Goal: Task Accomplishment & Management: Manage account settings

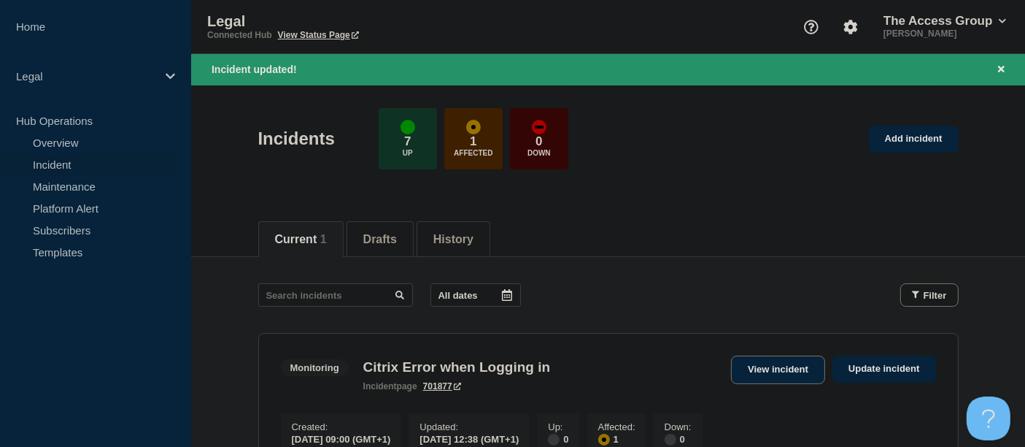
scroll to position [81, 0]
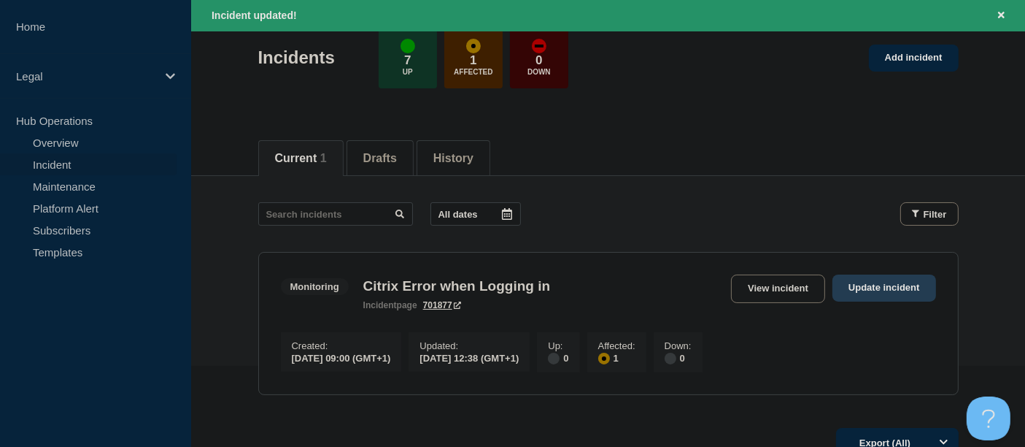
click at [876, 285] on link "Update incident" at bounding box center [885, 287] width 104 height 27
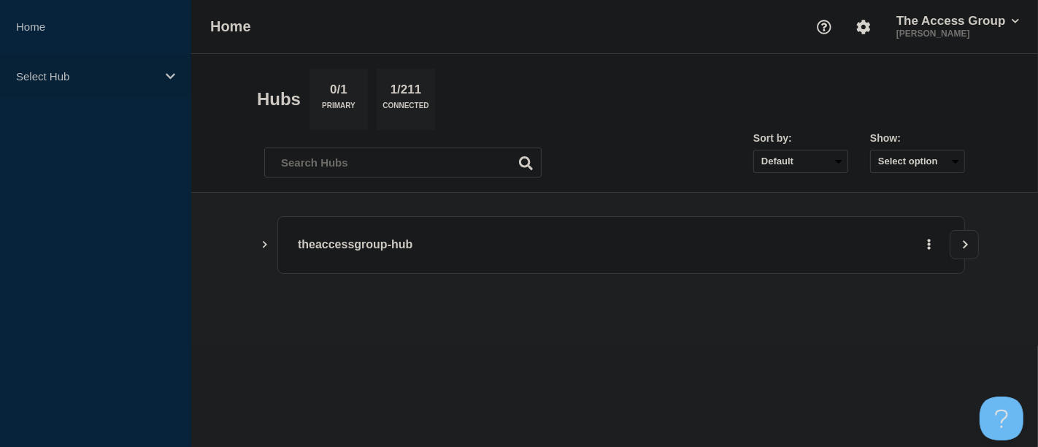
click at [172, 76] on icon at bounding box center [170, 76] width 9 height 6
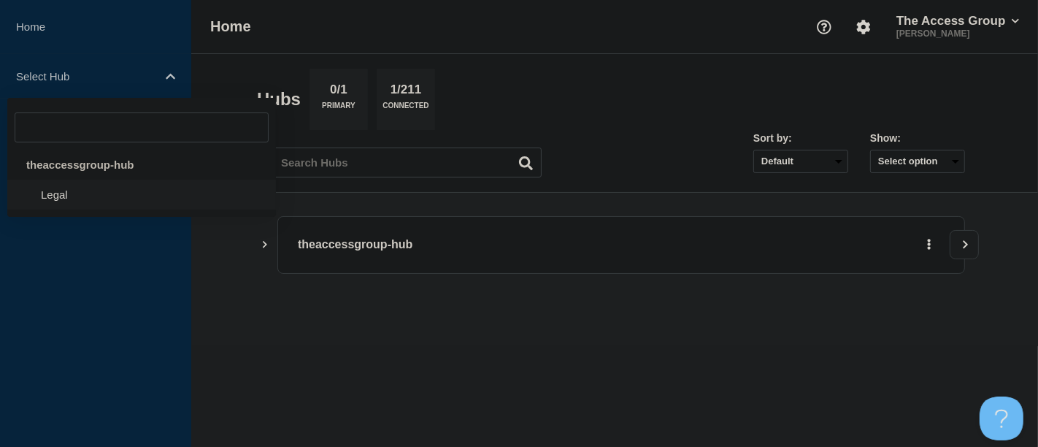
click at [71, 193] on li "Legal" at bounding box center [141, 195] width 269 height 30
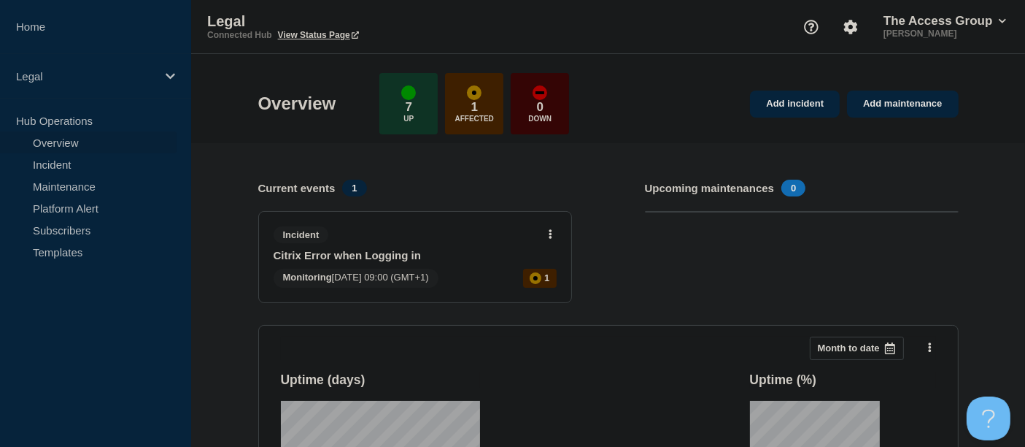
click at [431, 252] on link "Citrix Error when Logging in" at bounding box center [405, 255] width 263 height 12
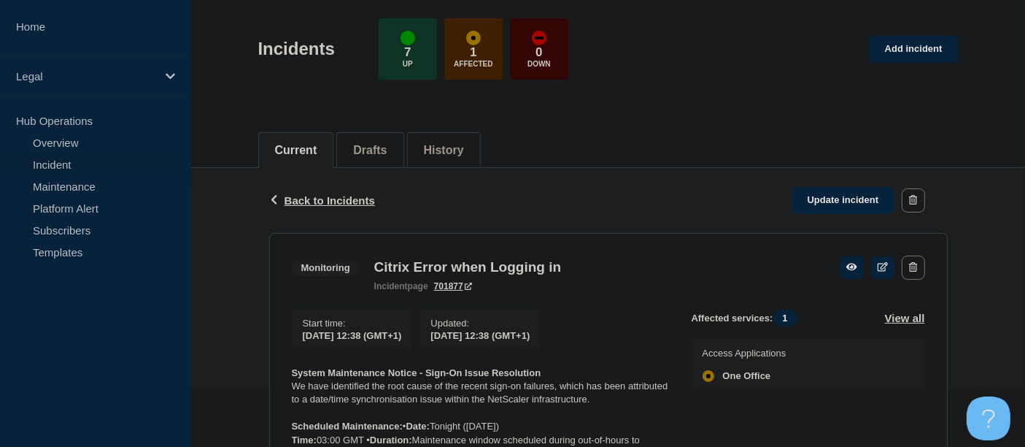
scroll to position [81, 0]
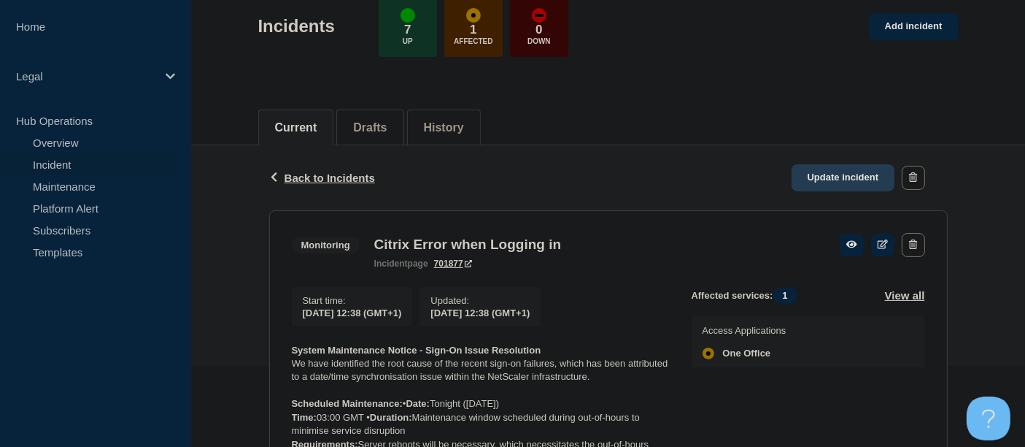
click at [846, 171] on link "Update incident" at bounding box center [844, 177] width 104 height 27
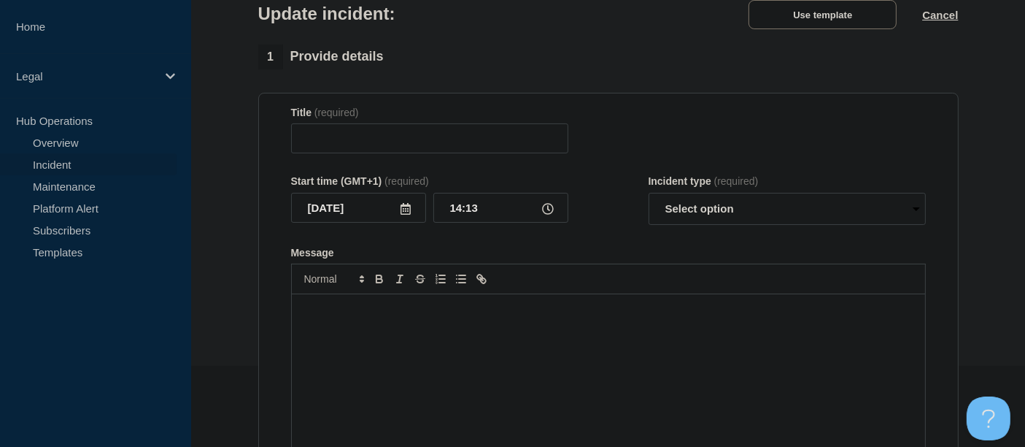
type input "Citrix Error when Logging in"
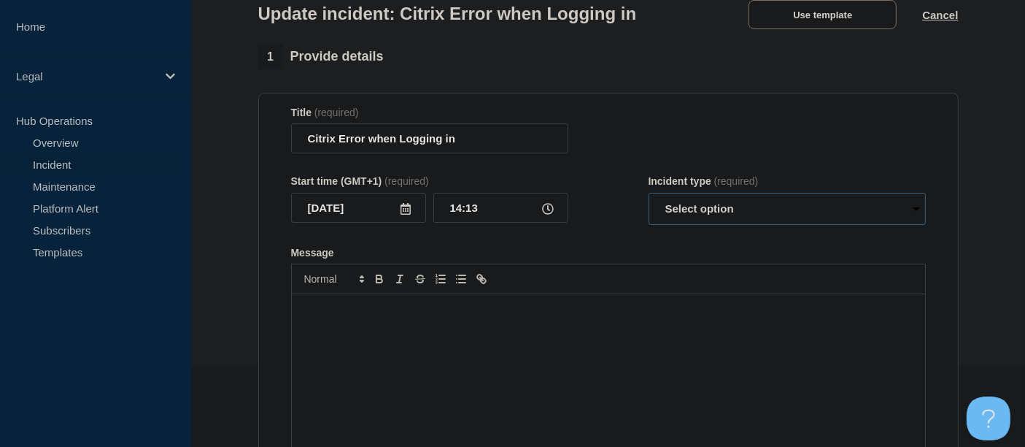
drag, startPoint x: 915, startPoint y: 209, endPoint x: 867, endPoint y: 215, distance: 48.4
click at [917, 209] on select "Select option Investigating Identified Monitoring Resolved" at bounding box center [787, 209] width 277 height 32
select select "resolved"
click at [649, 196] on select "Select option Investigating Identified Monitoring Resolved" at bounding box center [787, 209] width 277 height 32
click at [464, 315] on p "Message" at bounding box center [609, 309] width 612 height 13
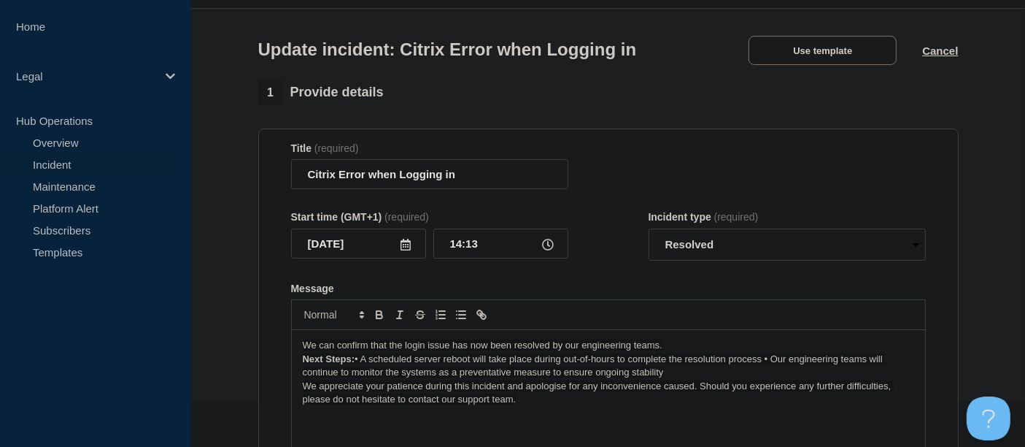
scroll to position [81, 0]
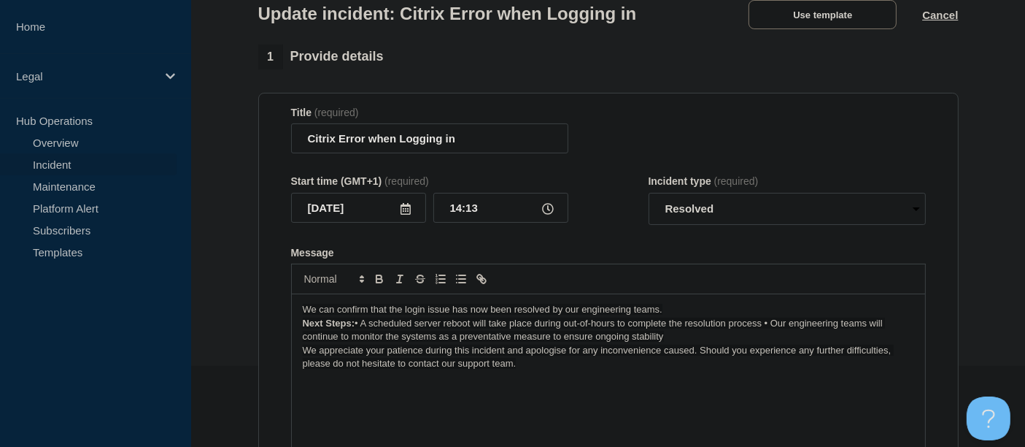
click at [667, 314] on p "We can confirm that the login issue has now been resolved by our engineering te…" at bounding box center [609, 309] width 612 height 13
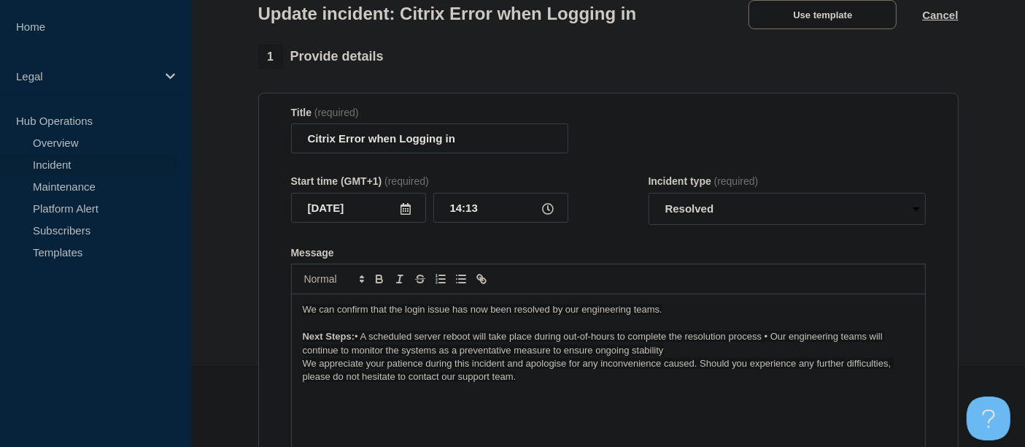
click at [766, 339] on span "• A scheduled server reboot will take place during out-of-hours to complete the…" at bounding box center [594, 343] width 583 height 24
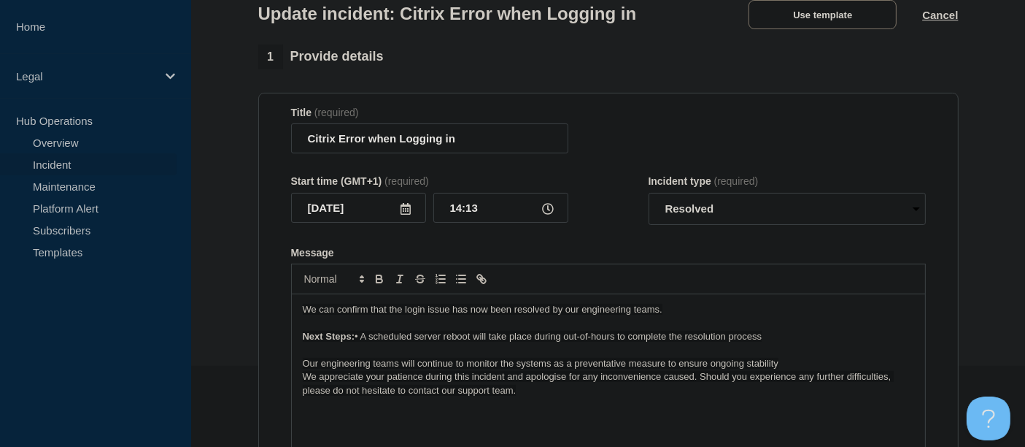
click at [782, 370] on p "Our engineering teams will continue to monitor the systems as a preventative me…" at bounding box center [609, 363] width 612 height 13
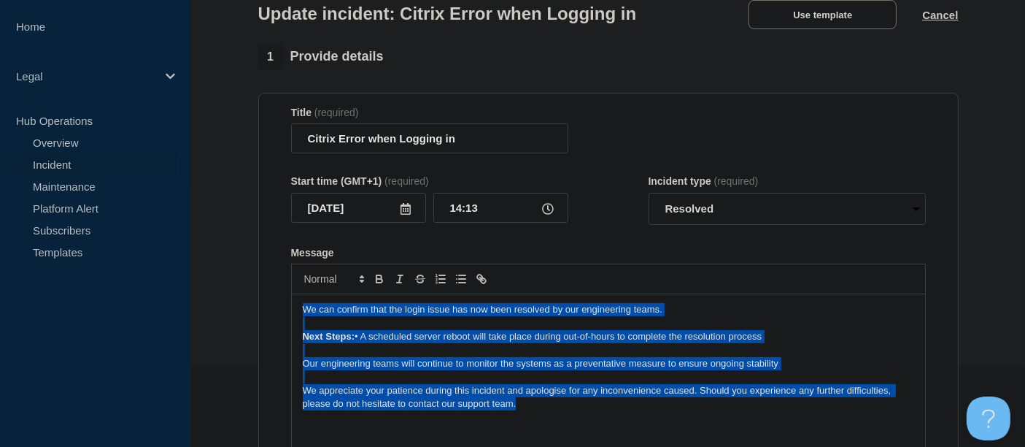
drag, startPoint x: 520, startPoint y: 404, endPoint x: 276, endPoint y: 305, distance: 263.2
click at [276, 305] on section "Title (required) Citrix Error when Logging in Start time (GMT+1) (required) 202…" at bounding box center [608, 289] width 701 height 392
copy div "We can confirm that the login issue has now been resolved by our engineering te…"
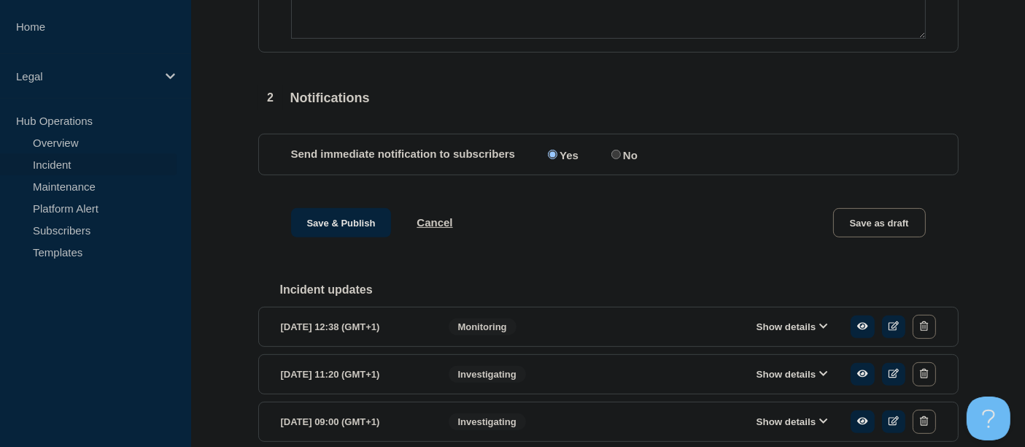
scroll to position [580, 0]
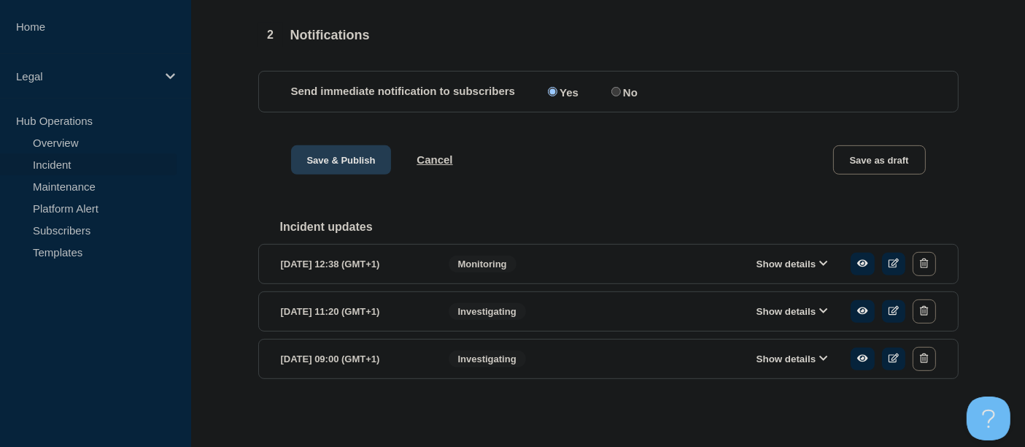
click at [358, 153] on button "Save & Publish" at bounding box center [341, 159] width 101 height 29
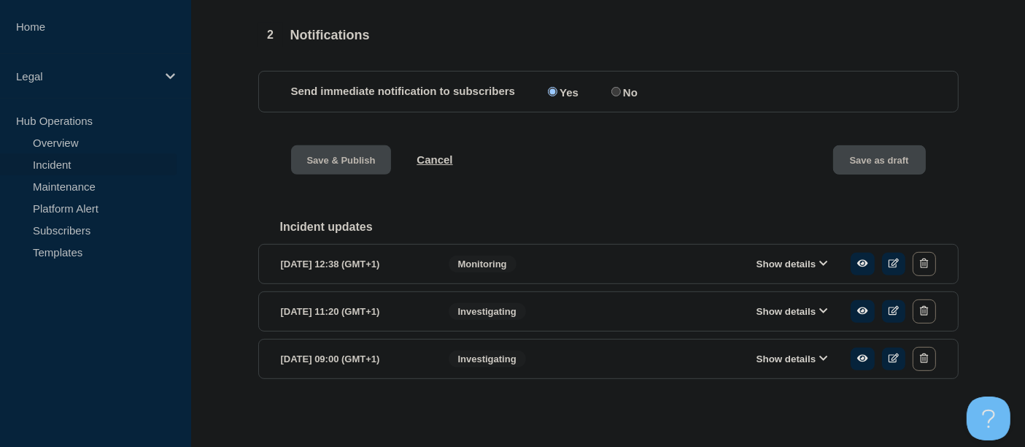
scroll to position [611, 0]
